Goal: Task Accomplishment & Management: Manage account settings

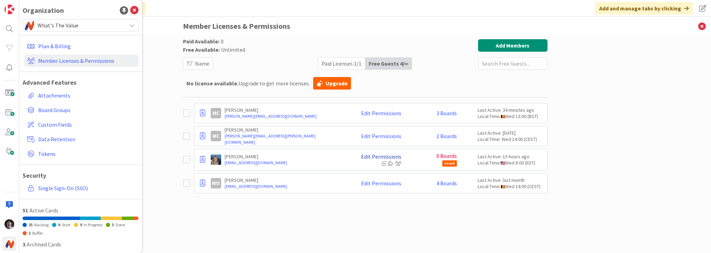
click at [387, 157] on link "Edit Permissions" at bounding box center [381, 156] width 40 height 6
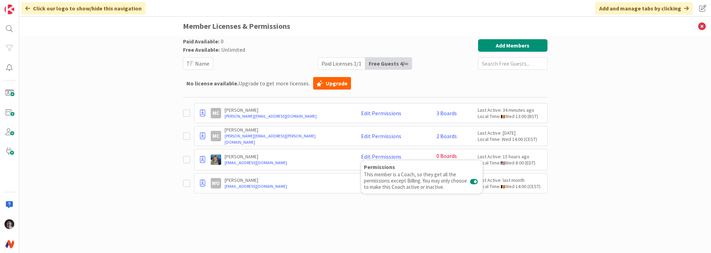
click at [353, 158] on div "Edit Permissions Permissions This member is a Coach, so they get all the permis…" at bounding box center [375, 159] width 52 height 12
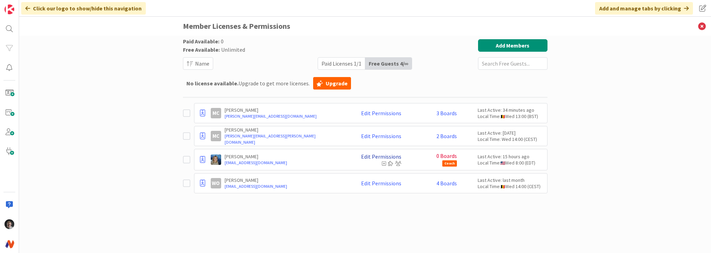
click at [393, 155] on link "Edit Permissions" at bounding box center [381, 156] width 40 height 6
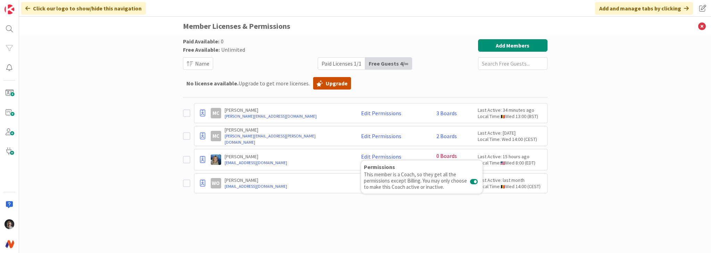
click at [321, 81] on link "Upgrade" at bounding box center [332, 83] width 38 height 12
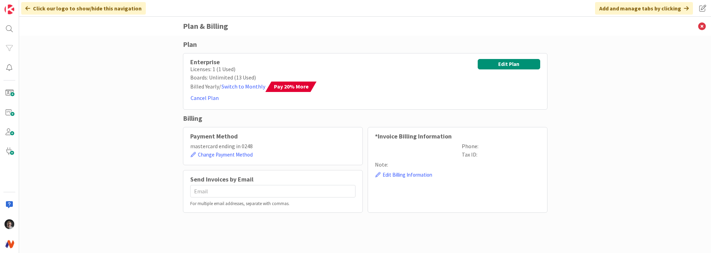
type input "[EMAIL_ADDRESS][DOMAIN_NAME]"
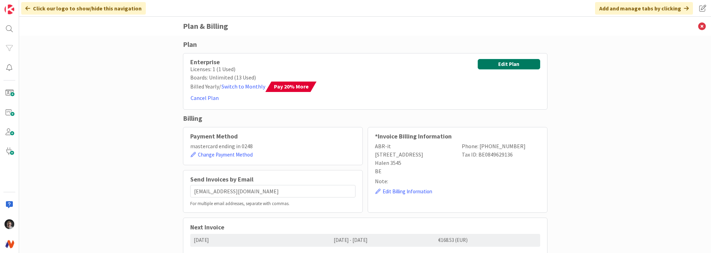
click at [507, 64] on button "Edit Plan" at bounding box center [509, 64] width 62 height 10
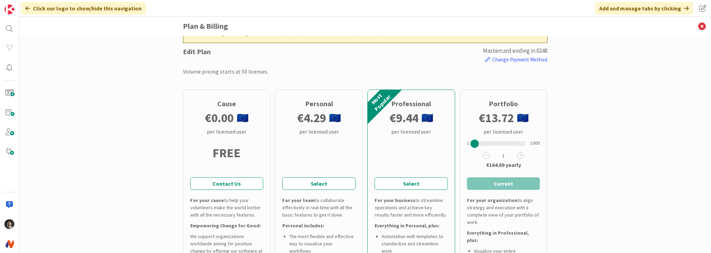
scroll to position [28, 0]
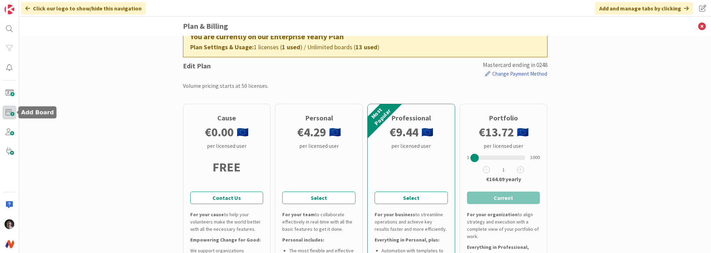
click at [11, 111] on span at bounding box center [9, 113] width 14 height 14
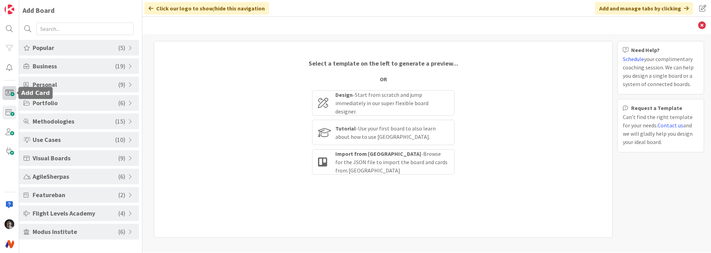
click at [11, 90] on span at bounding box center [9, 93] width 14 height 14
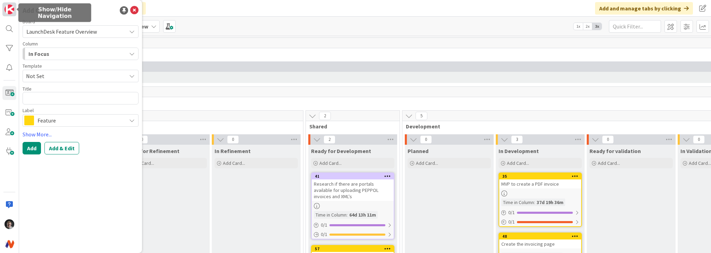
click at [9, 11] on img at bounding box center [10, 10] width 10 height 10
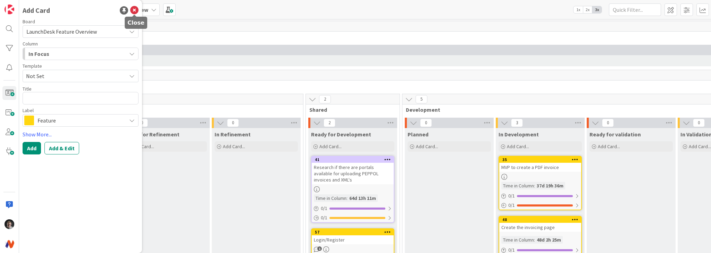
click at [131, 8] on icon at bounding box center [134, 10] width 8 height 8
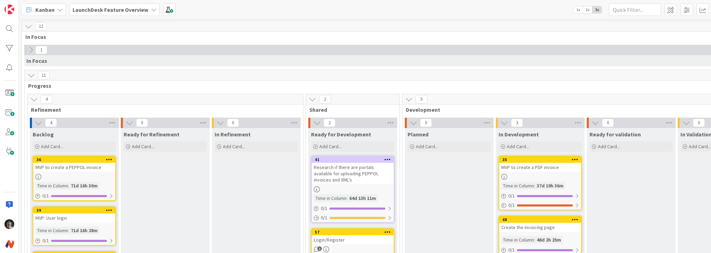
click at [60, 9] on icon at bounding box center [60, 10] width 6 height 6
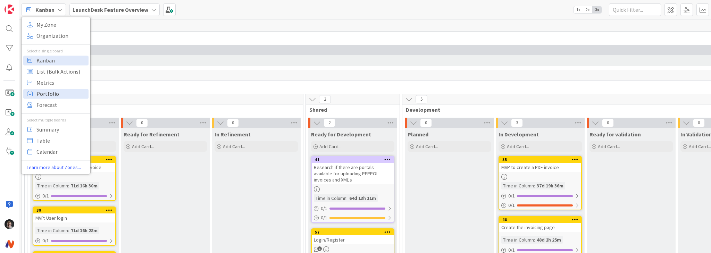
click at [35, 94] on link "Portfolio" at bounding box center [55, 94] width 65 height 10
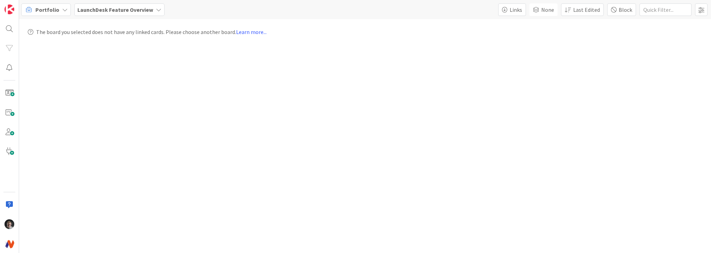
click at [156, 11] on icon at bounding box center [159, 10] width 6 height 6
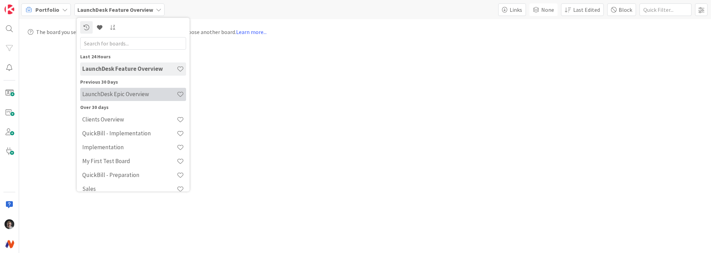
click at [129, 95] on h4 "LaunchDesk Epic Overview" at bounding box center [129, 94] width 94 height 7
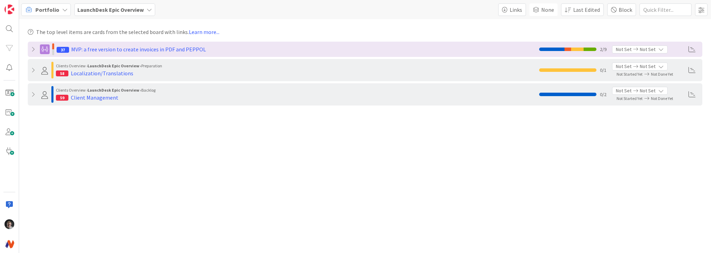
click at [223, 10] on div "Portfolio LaunchDesk Epic Overview Links None Last Edited Block" at bounding box center [365, 9] width 692 height 19
click at [11, 134] on span at bounding box center [9, 132] width 14 height 14
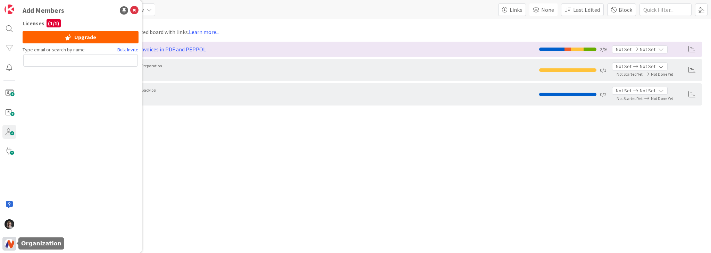
click at [9, 240] on img at bounding box center [10, 244] width 10 height 10
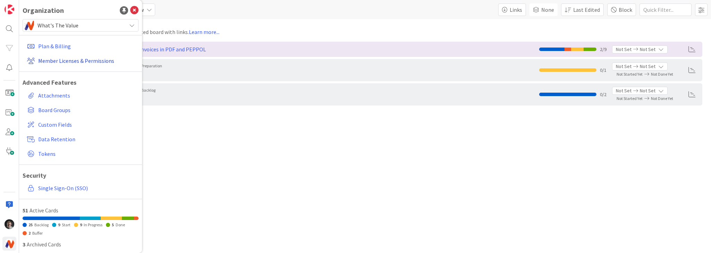
click at [64, 58] on link "Member Licenses & Permissions" at bounding box center [81, 60] width 114 height 12
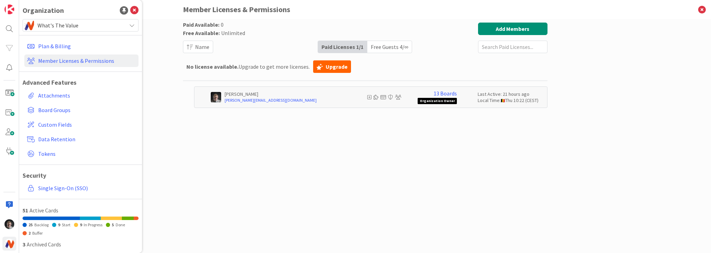
click at [405, 46] on div "Free Guests 4 / ∞" at bounding box center [389, 47] width 44 height 12
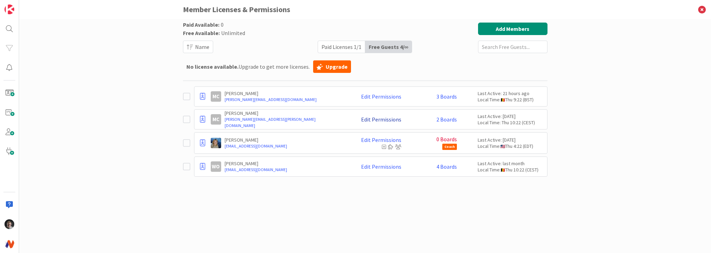
click at [382, 118] on link "Edit Permissions" at bounding box center [381, 119] width 40 height 6
click at [366, 97] on link "Edit Permissions" at bounding box center [381, 96] width 40 height 6
click at [183, 95] on icon at bounding box center [188, 96] width 10 height 8
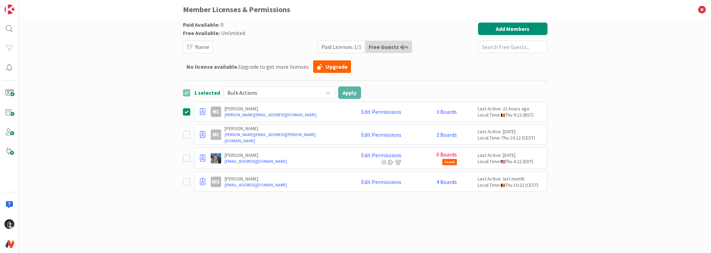
click at [328, 91] on icon at bounding box center [328, 93] width 6 height 6
click at [12, 7] on img at bounding box center [10, 10] width 10 height 10
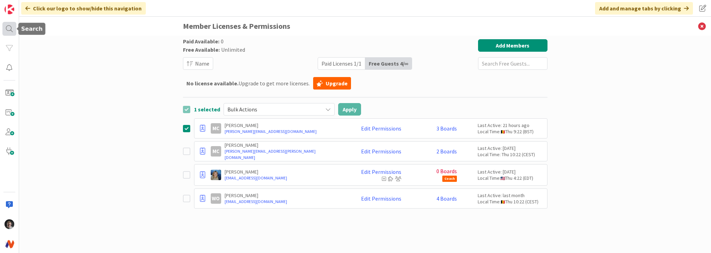
click at [13, 28] on div at bounding box center [9, 29] width 14 height 14
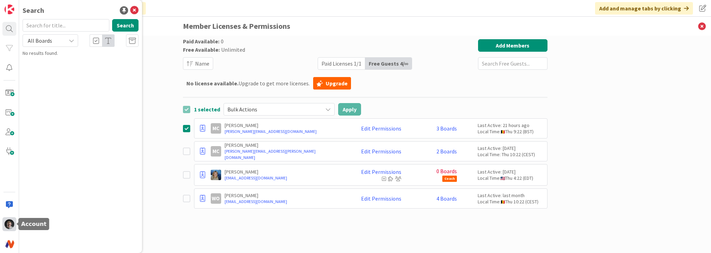
click at [11, 226] on img at bounding box center [10, 224] width 10 height 10
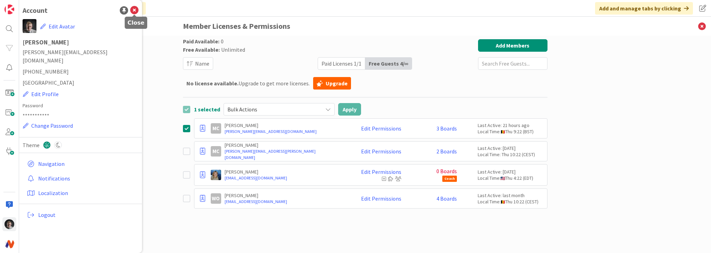
click at [134, 11] on icon at bounding box center [134, 10] width 8 height 8
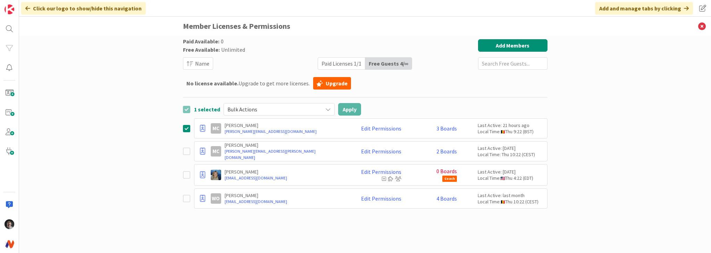
click at [25, 9] on icon at bounding box center [27, 9] width 5 height 6
click at [8, 34] on div at bounding box center [9, 29] width 14 height 14
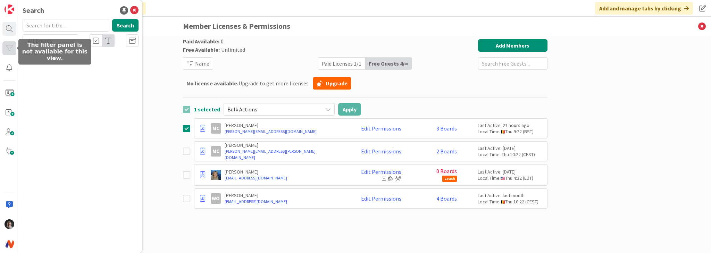
click at [5, 53] on div at bounding box center [9, 48] width 14 height 14
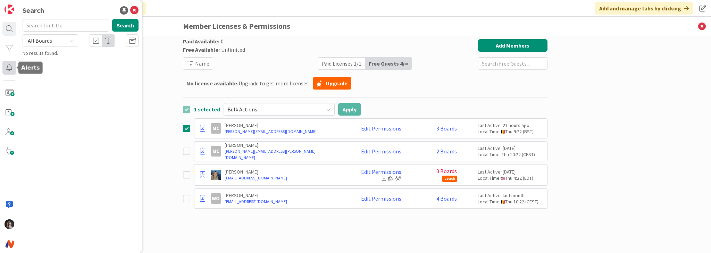
click at [7, 70] on div at bounding box center [9, 68] width 14 height 14
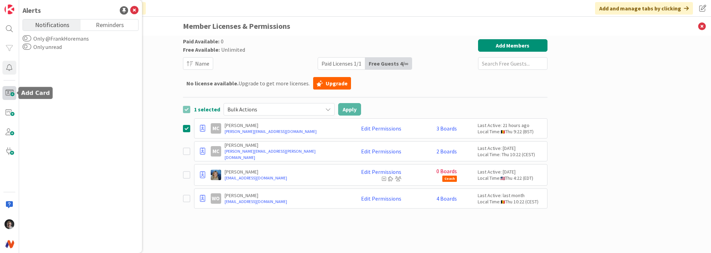
click at [9, 89] on span at bounding box center [9, 93] width 14 height 14
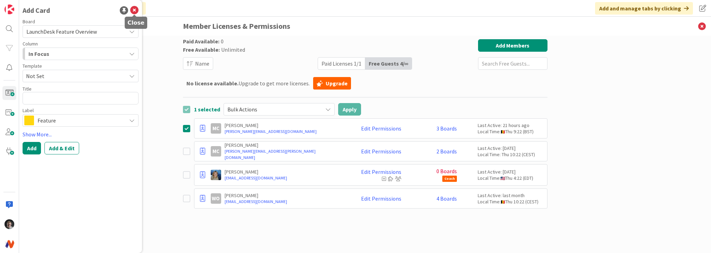
click at [136, 10] on icon at bounding box center [134, 10] width 8 height 8
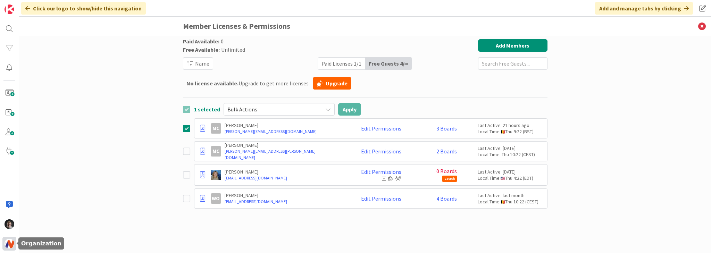
click at [8, 241] on img at bounding box center [10, 244] width 10 height 10
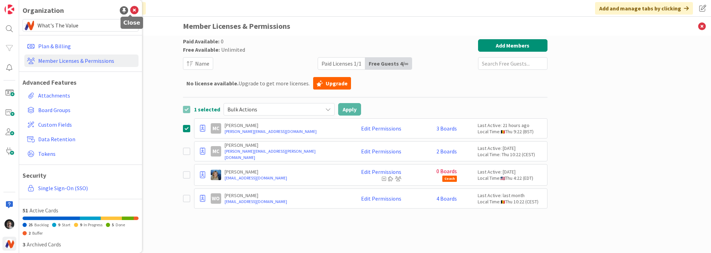
click at [130, 8] on icon at bounding box center [134, 10] width 8 height 8
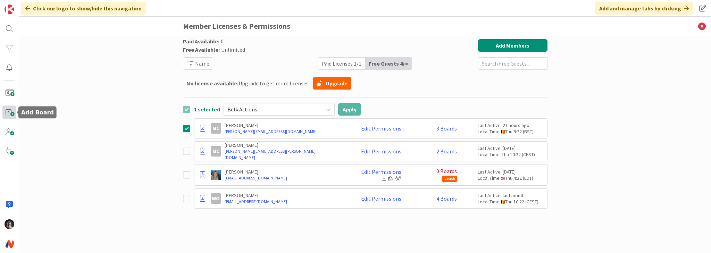
click at [9, 114] on span at bounding box center [9, 113] width 14 height 14
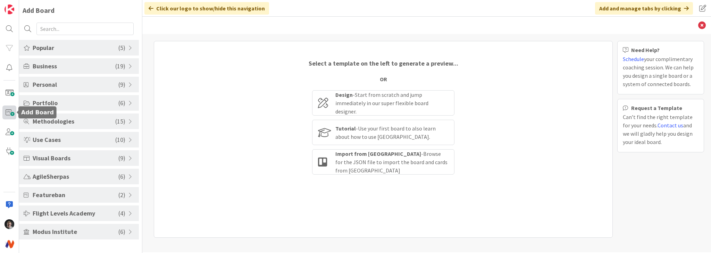
click at [7, 113] on span at bounding box center [9, 113] width 14 height 14
click at [12, 135] on span at bounding box center [9, 132] width 14 height 14
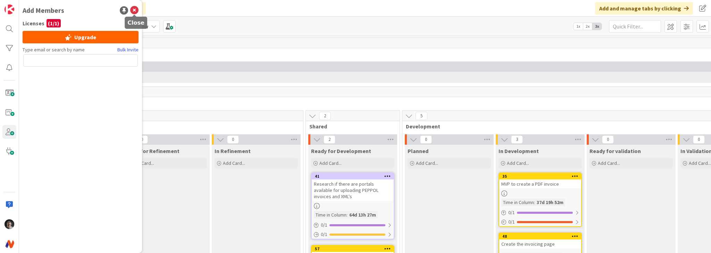
drag, startPoint x: 133, startPoint y: 8, endPoint x: 141, endPoint y: 57, distance: 49.6
click at [133, 10] on icon at bounding box center [134, 10] width 8 height 8
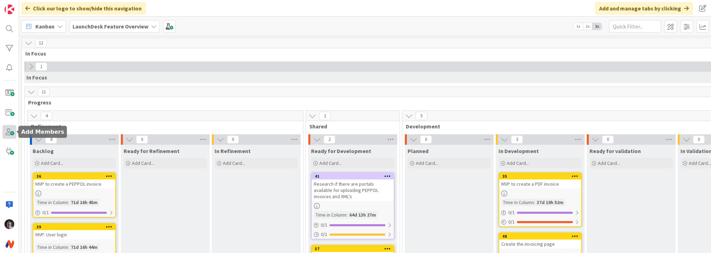
click at [10, 133] on span at bounding box center [9, 132] width 14 height 14
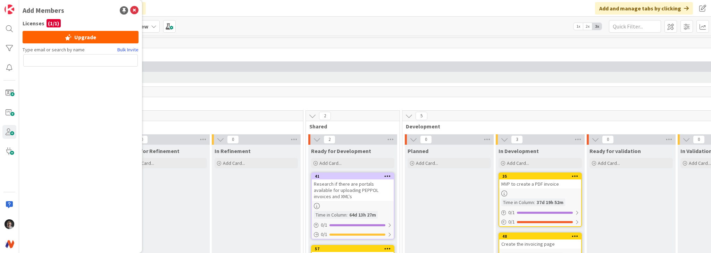
drag, startPoint x: 234, startPoint y: 24, endPoint x: 234, endPoint y: 19, distance: 4.2
click at [234, 20] on div "Kanban LaunchDesk Feature Overview 1x 2x 3x" at bounding box center [365, 26] width 692 height 19
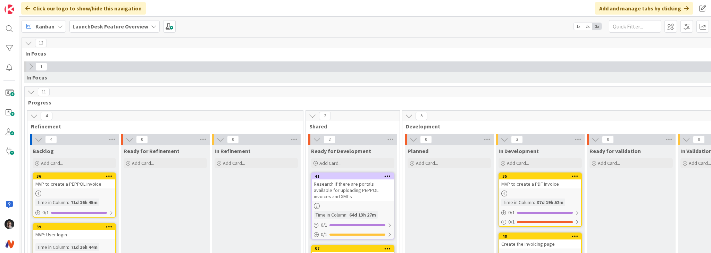
click at [61, 26] on icon at bounding box center [60, 27] width 6 height 6
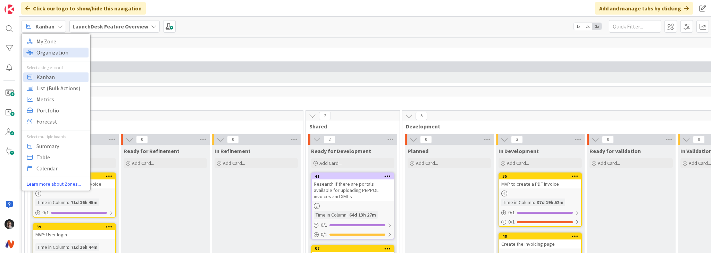
click at [55, 52] on span "Organization" at bounding box center [61, 52] width 50 height 10
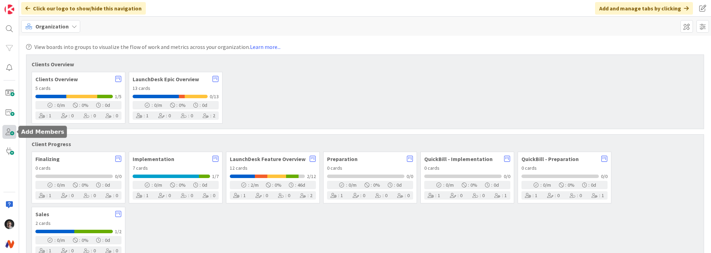
click at [12, 132] on span at bounding box center [9, 132] width 14 height 14
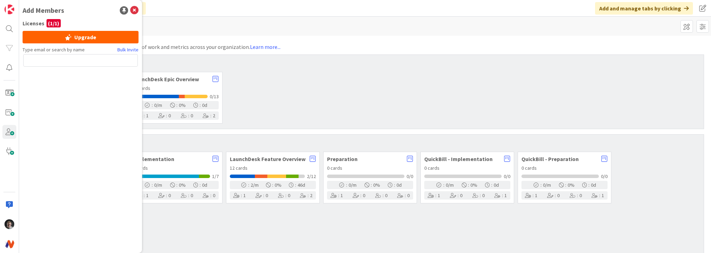
click at [92, 60] on input "text" at bounding box center [80, 60] width 115 height 12
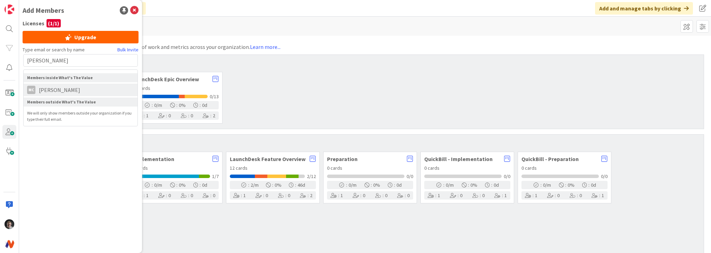
type input "[PERSON_NAME]"
click at [81, 87] on li "MC [PERSON_NAME]" at bounding box center [81, 90] width 114 height 12
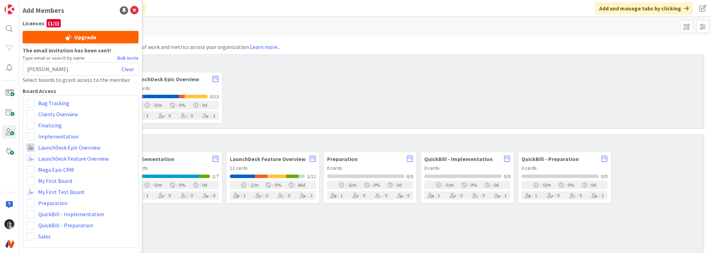
click at [31, 148] on span at bounding box center [30, 147] width 8 height 8
